Goal: Use online tool/utility: Utilize a website feature to perform a specific function

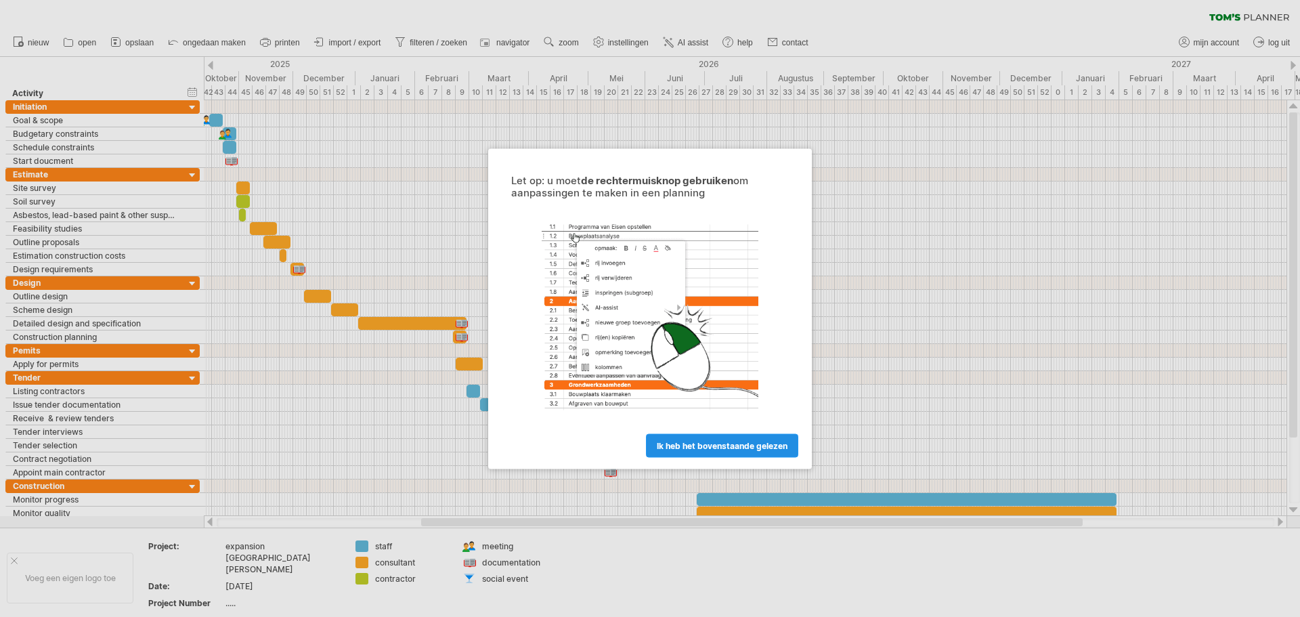
click at [768, 448] on span "ik heb het bovenstaande gelezen" at bounding box center [722, 445] width 131 height 10
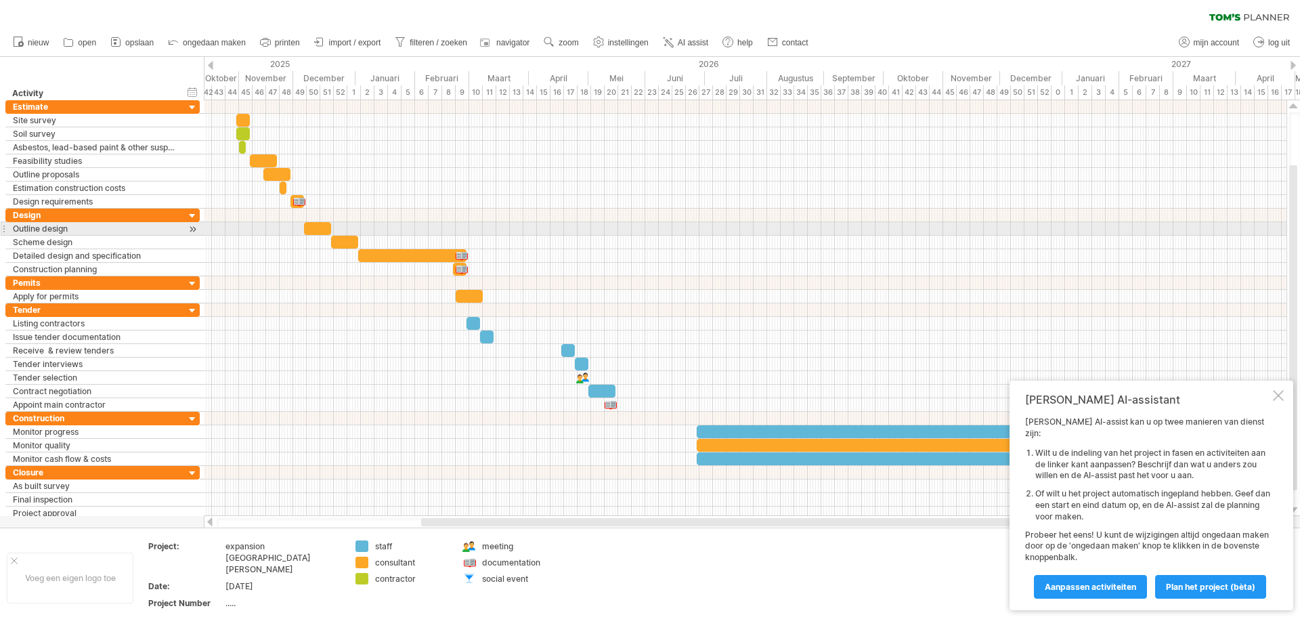
click at [669, 300] on div at bounding box center [745, 297] width 1082 height 14
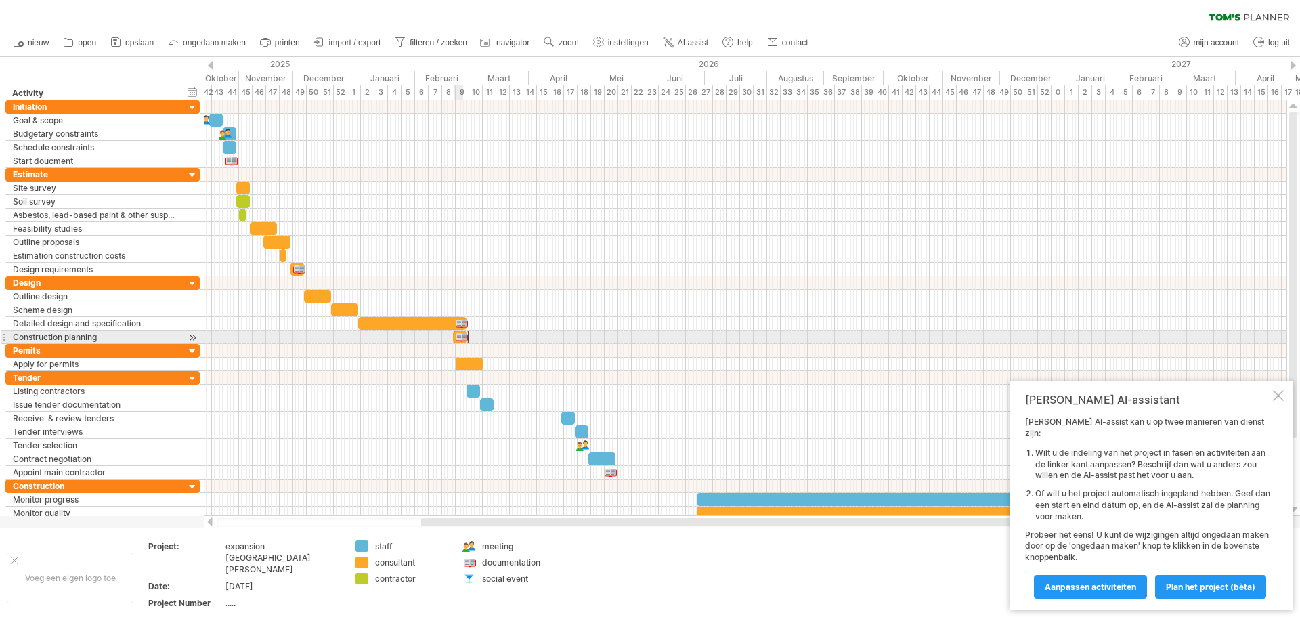
click at [458, 336] on div at bounding box center [460, 336] width 15 height 13
click at [535, 257] on div at bounding box center [745, 256] width 1082 height 14
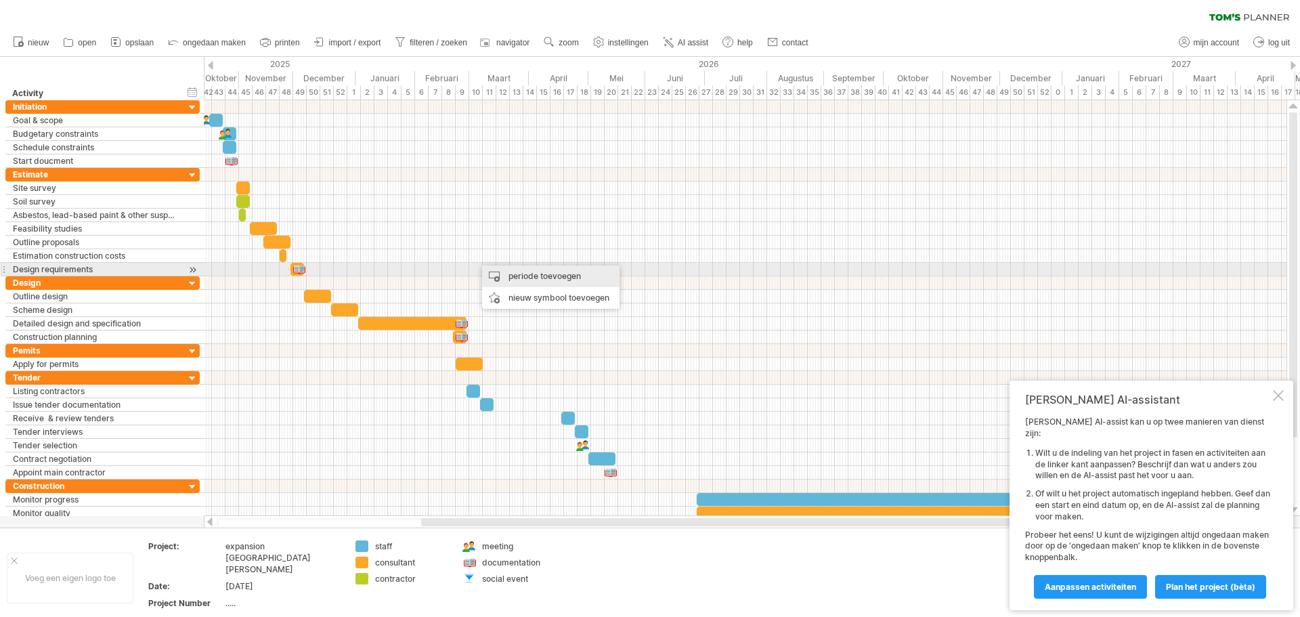
click at [498, 275] on div "periode toevoegen" at bounding box center [550, 276] width 137 height 22
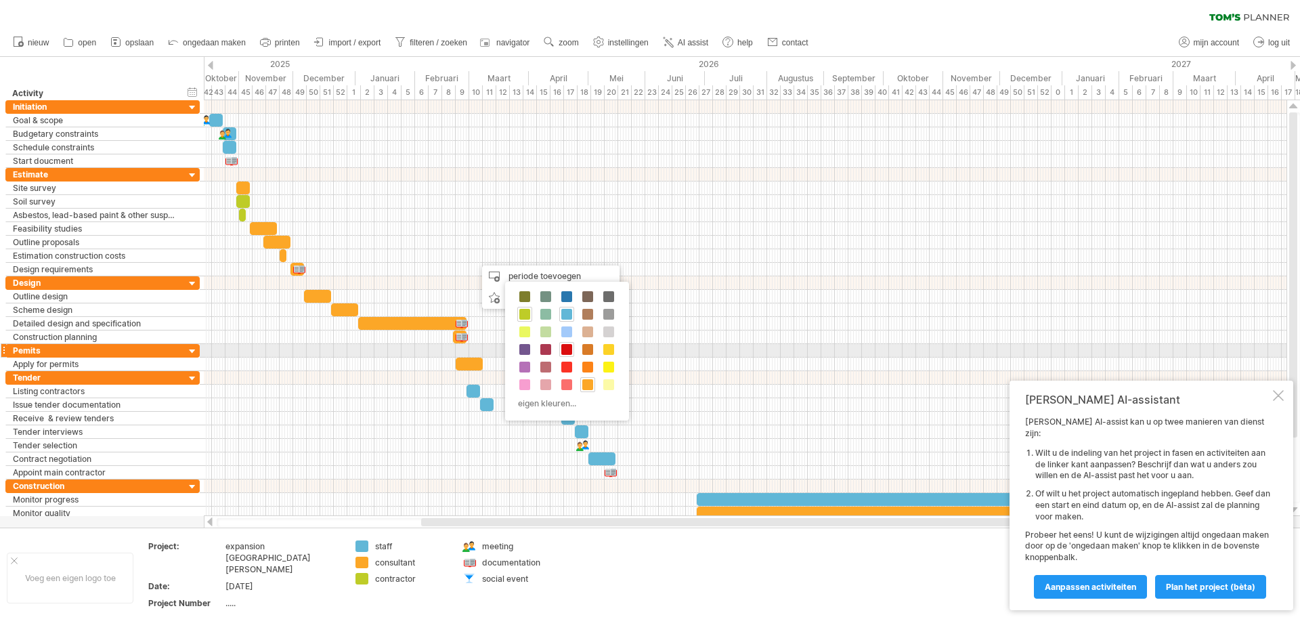
click at [564, 348] on span at bounding box center [566, 349] width 11 height 11
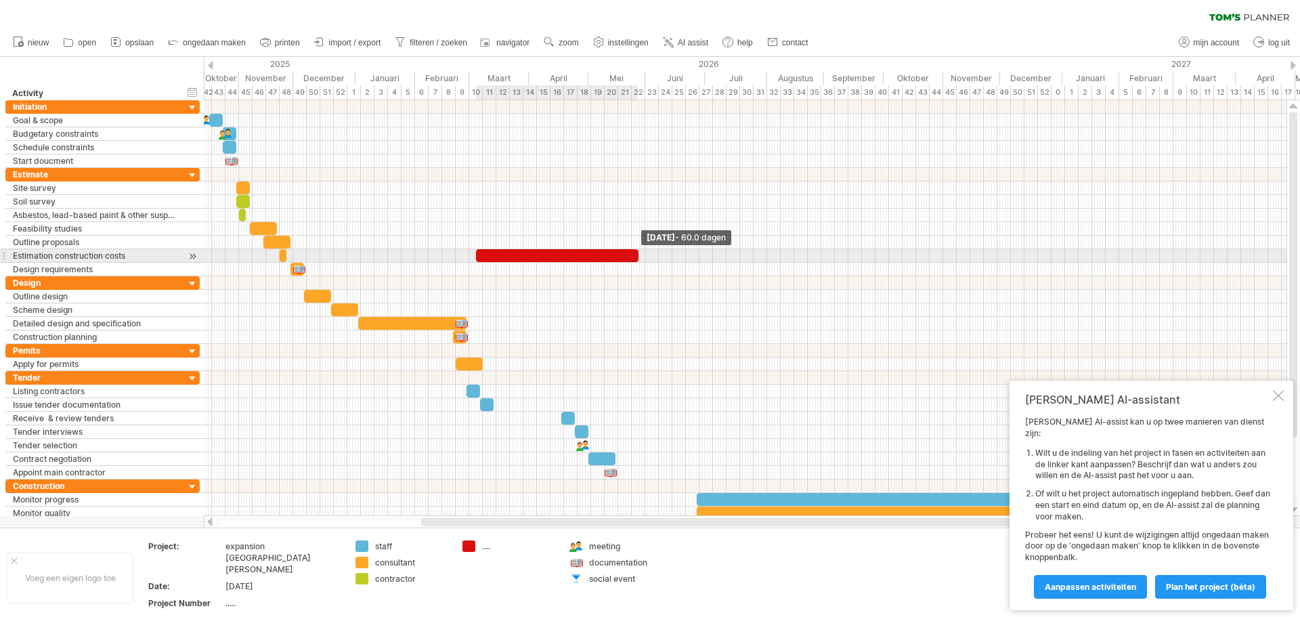
drag, startPoint x: 490, startPoint y: 253, endPoint x: 639, endPoint y: 258, distance: 149.0
click at [639, 258] on span at bounding box center [638, 255] width 5 height 13
click at [196, 108] on div at bounding box center [192, 108] width 13 height 13
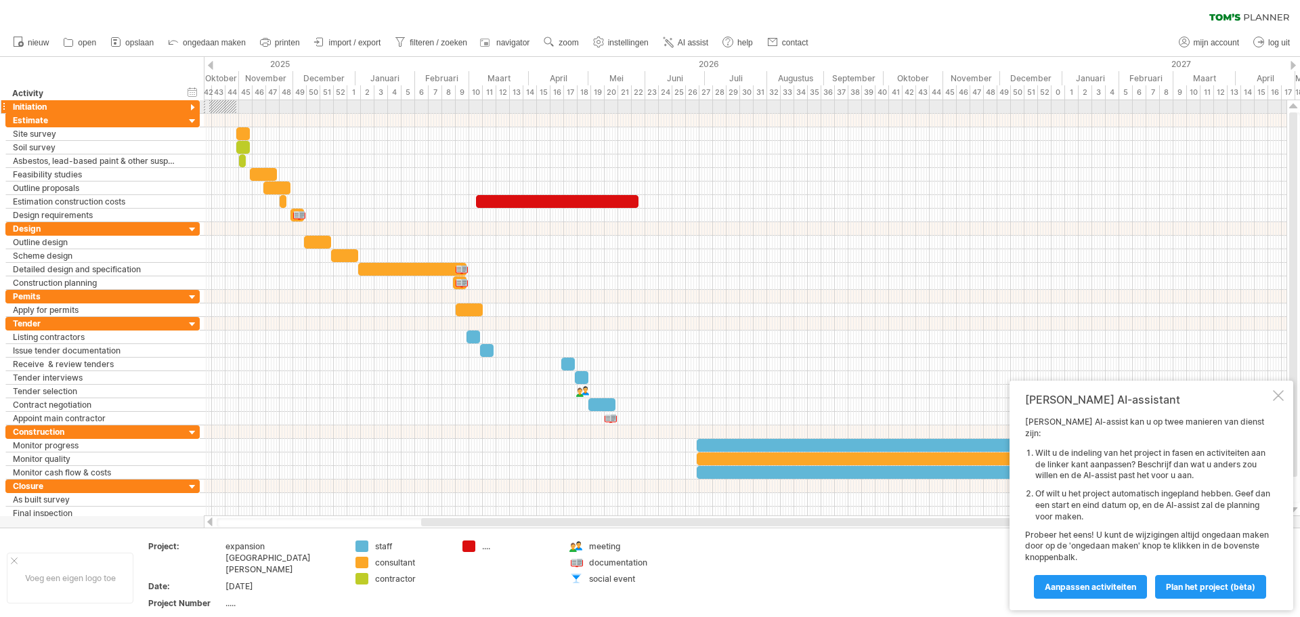
click at [195, 108] on div at bounding box center [192, 108] width 13 height 13
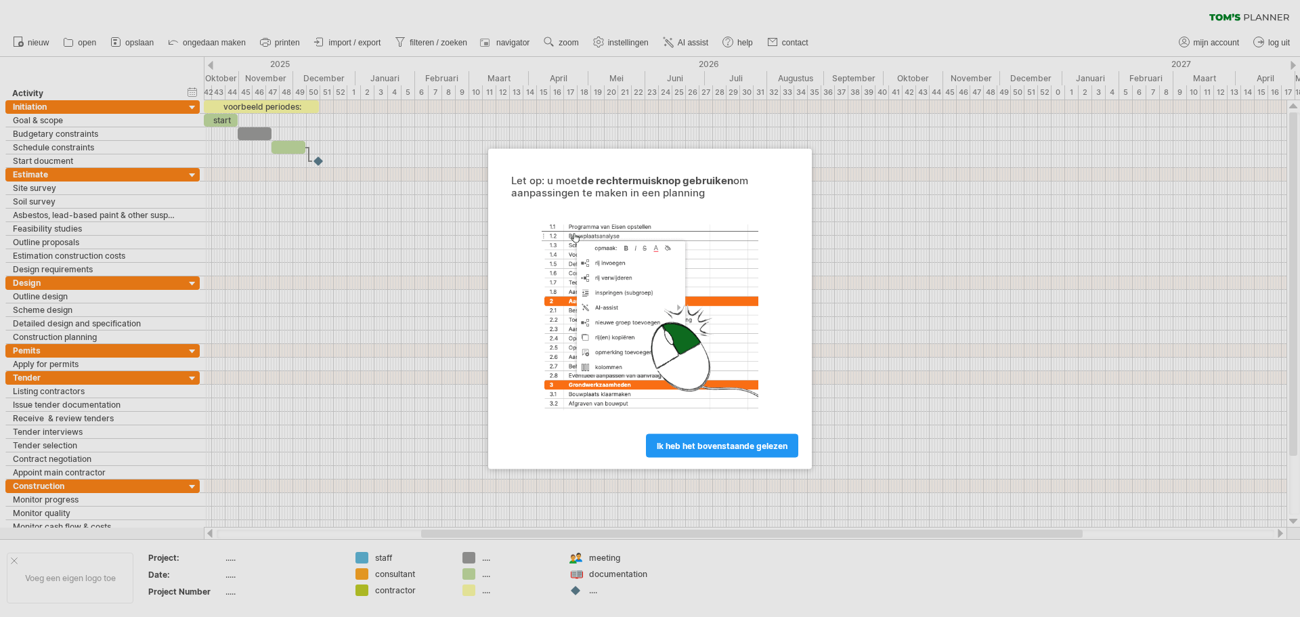
click at [757, 442] on span "ik heb het bovenstaande gelezen" at bounding box center [722, 445] width 131 height 10
